Goal: Task Accomplishment & Management: Manage account settings

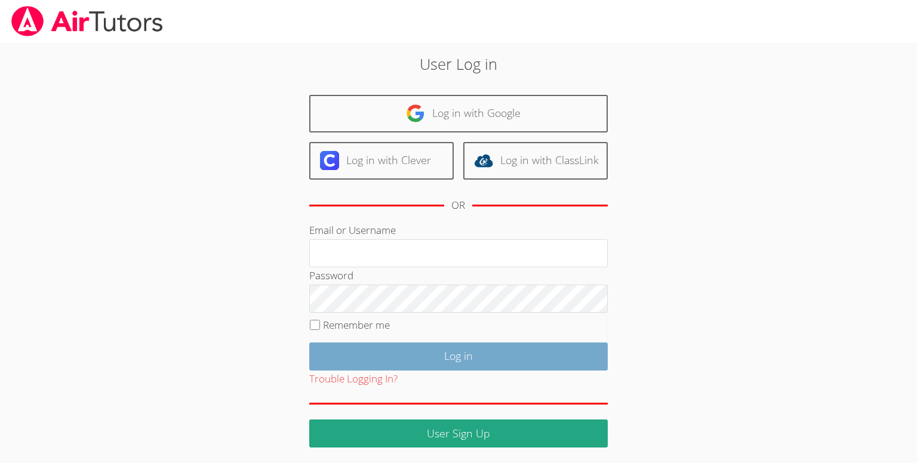
type input "[PERSON_NAME][EMAIL_ADDRESS][DOMAIN_NAME]"
click at [490, 359] on input "Log in" at bounding box center [458, 357] width 298 height 28
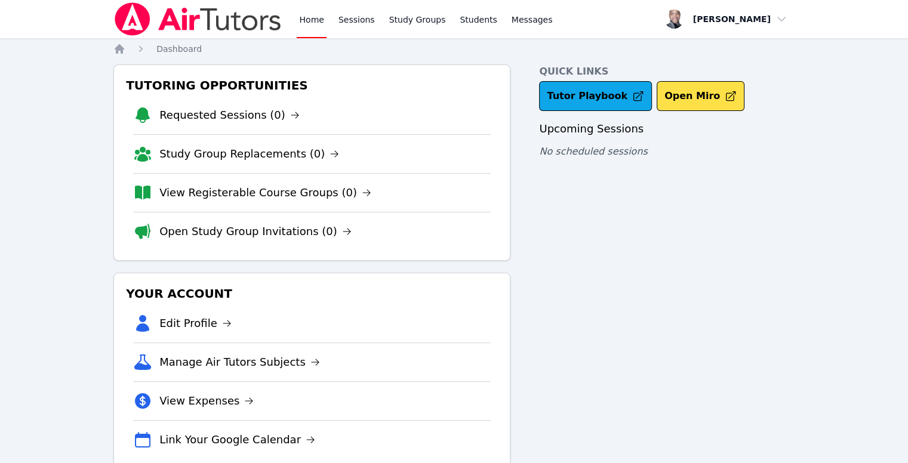
click at [360, 229] on li "Open Study Group Invitations (0)" at bounding box center [312, 231] width 358 height 39
click at [342, 227] on icon at bounding box center [347, 232] width 10 height 10
